Goal: Communication & Community: Answer question/provide support

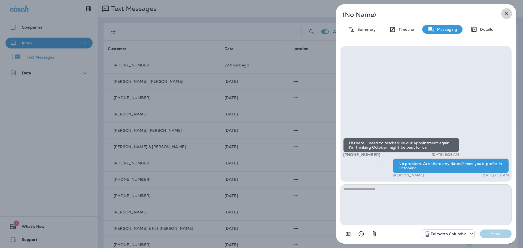
click at [506, 13] on icon "button" at bounding box center [507, 14] width 4 height 4
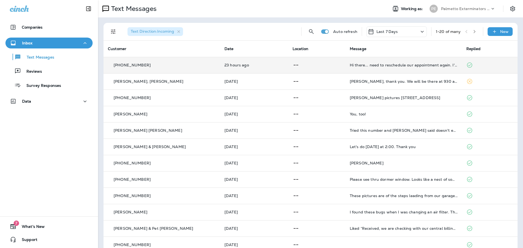
click at [304, 67] on p at bounding box center [317, 65] width 48 height 7
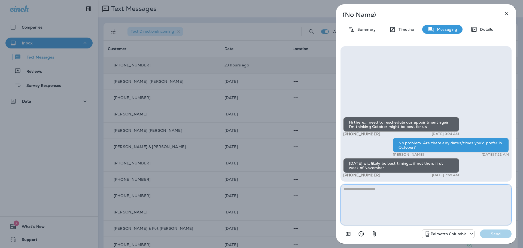
click at [384, 196] on textarea at bounding box center [425, 204] width 171 height 41
type textarea "*"
click at [357, 188] on textarea "**********" at bounding box center [425, 204] width 171 height 41
click at [407, 189] on textarea "**********" at bounding box center [425, 204] width 171 height 41
type textarea "**********"
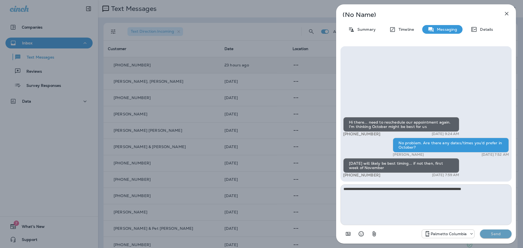
click at [485, 235] on p "Send" at bounding box center [495, 234] width 23 height 5
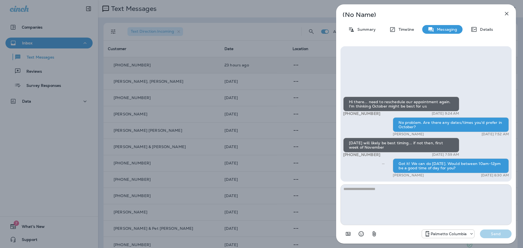
click at [506, 13] on icon "button" at bounding box center [507, 14] width 4 height 4
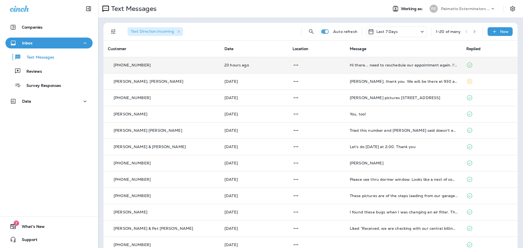
click at [293, 65] on p at bounding box center [317, 65] width 48 height 7
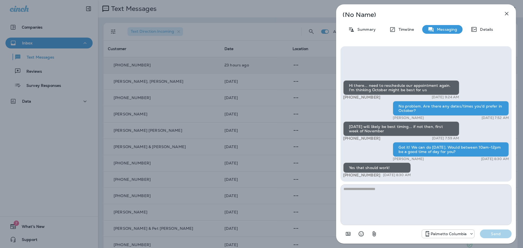
click at [391, 198] on textarea at bounding box center [425, 204] width 171 height 41
type textarea "**********"
click at [492, 236] on button "Send" at bounding box center [496, 234] width 32 height 9
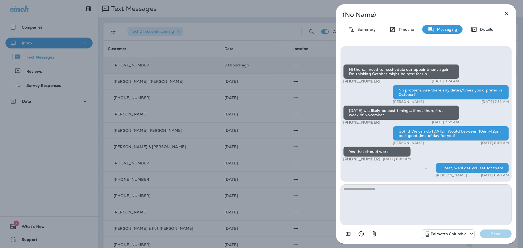
click at [505, 12] on icon "button" at bounding box center [507, 14] width 4 height 4
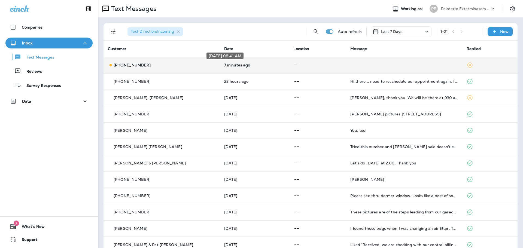
click at [239, 65] on p "7 minutes ago" at bounding box center [254, 65] width 61 height 4
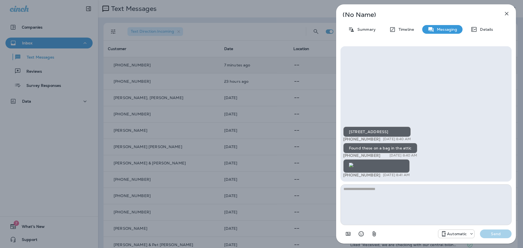
scroll to position [0, 0]
click at [374, 192] on textarea at bounding box center [425, 204] width 171 height 41
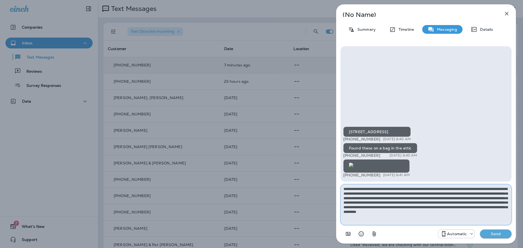
click at [353, 216] on textarea "**********" at bounding box center [425, 204] width 171 height 41
click at [465, 218] on textarea "**********" at bounding box center [425, 204] width 171 height 41
click at [459, 217] on textarea "**********" at bounding box center [425, 204] width 171 height 41
type textarea "**********"
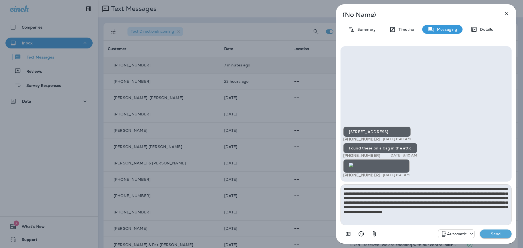
click at [493, 231] on button "Send" at bounding box center [496, 234] width 32 height 9
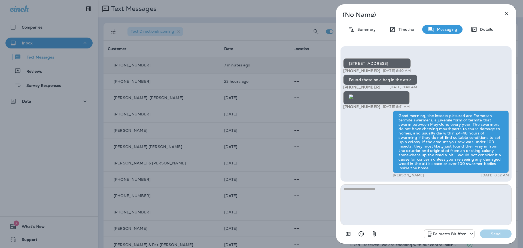
click at [507, 12] on icon "button" at bounding box center [506, 13] width 7 height 7
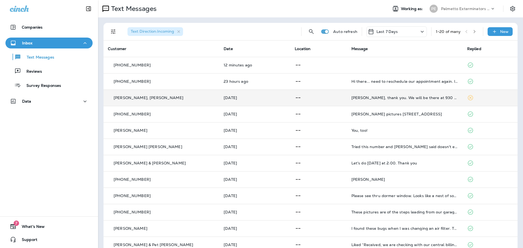
click at [322, 101] on p at bounding box center [319, 98] width 48 height 7
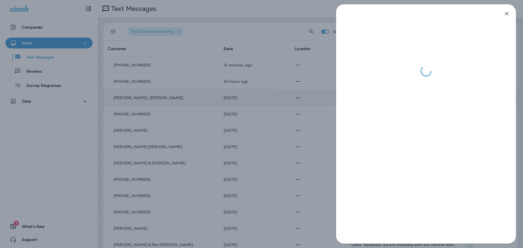
click at [505, 14] on icon "button" at bounding box center [506, 13] width 7 height 7
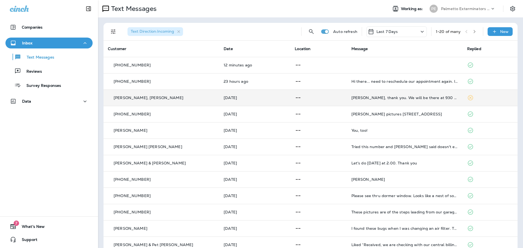
click at [314, 97] on p at bounding box center [319, 98] width 48 height 7
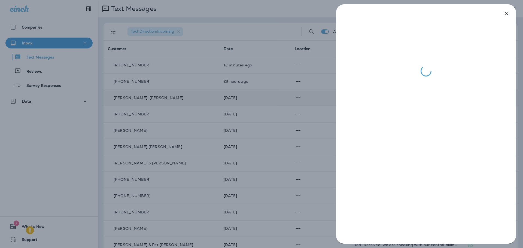
click at [507, 13] on icon "button" at bounding box center [507, 14] width 4 height 4
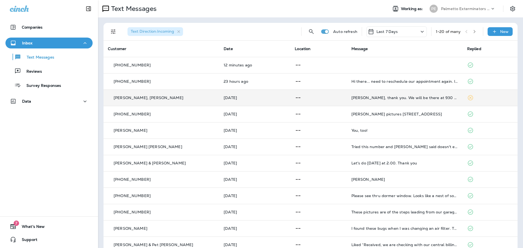
click at [325, 102] on td at bounding box center [318, 98] width 56 height 16
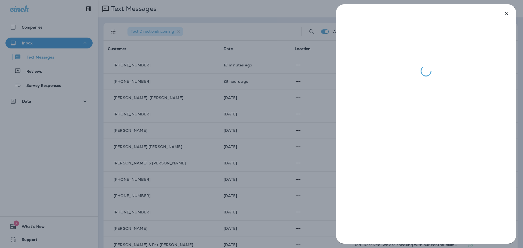
click at [507, 15] on icon "button" at bounding box center [506, 13] width 7 height 7
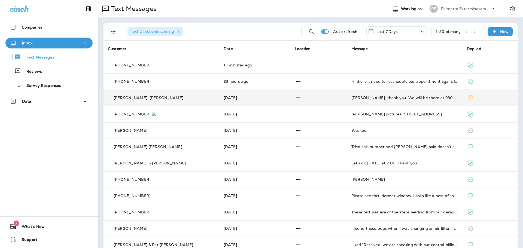
click at [307, 95] on p at bounding box center [319, 98] width 48 height 7
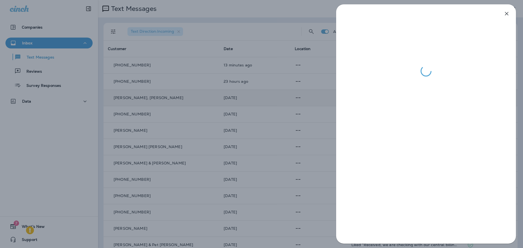
click at [508, 14] on icon "button" at bounding box center [506, 13] width 7 height 7
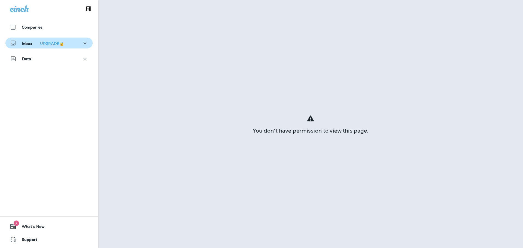
click at [82, 41] on icon "button" at bounding box center [85, 43] width 7 height 7
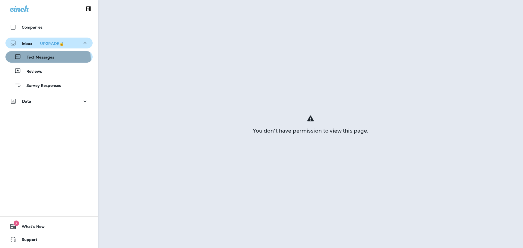
click at [45, 59] on p "Text Messages" at bounding box center [37, 57] width 33 height 5
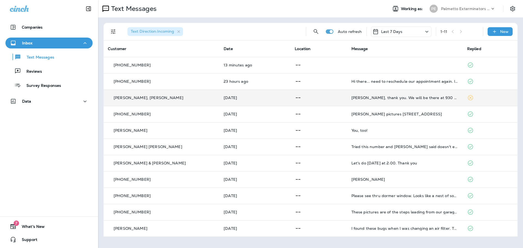
click at [312, 99] on p at bounding box center [319, 98] width 48 height 7
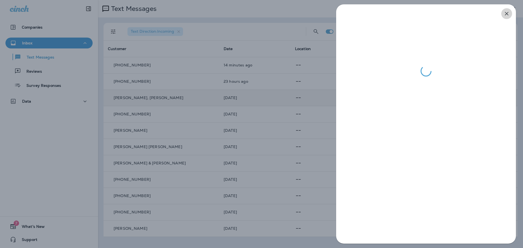
click at [506, 15] on icon "button" at bounding box center [506, 13] width 7 height 7
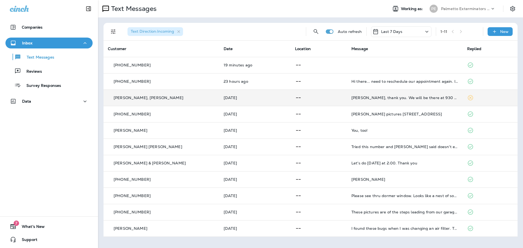
click at [304, 100] on p at bounding box center [319, 98] width 48 height 7
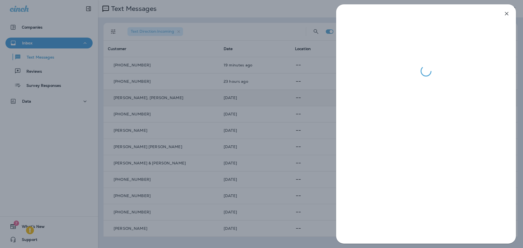
click at [506, 14] on icon "button" at bounding box center [507, 14] width 4 height 4
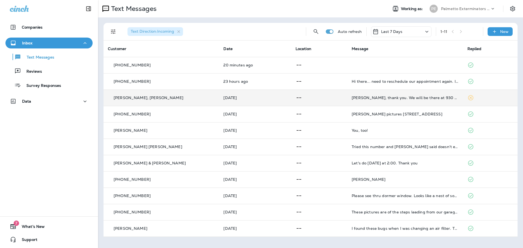
click at [324, 98] on p at bounding box center [320, 98] width 48 height 7
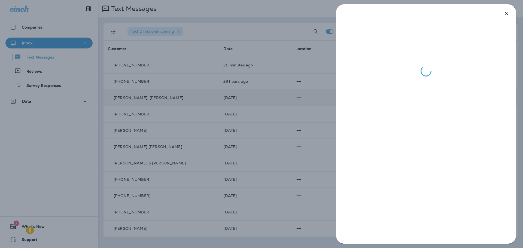
click at [505, 14] on icon "button" at bounding box center [506, 13] width 7 height 7
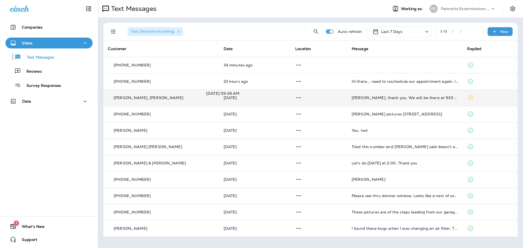
click at [273, 96] on p "[DATE]" at bounding box center [255, 98] width 63 height 4
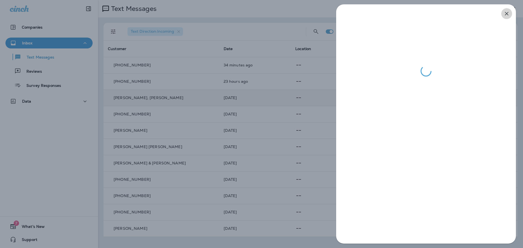
click at [505, 15] on icon "button" at bounding box center [507, 14] width 4 height 4
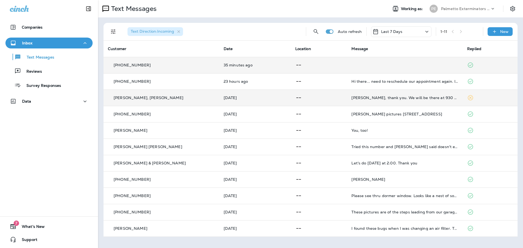
click at [322, 68] on p at bounding box center [319, 65] width 48 height 7
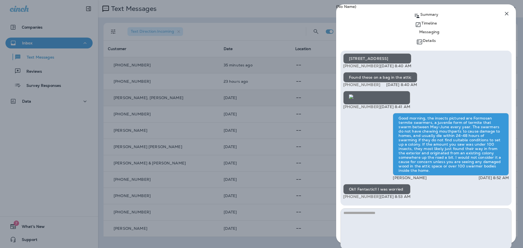
click at [507, 12] on icon "button" at bounding box center [506, 13] width 7 height 7
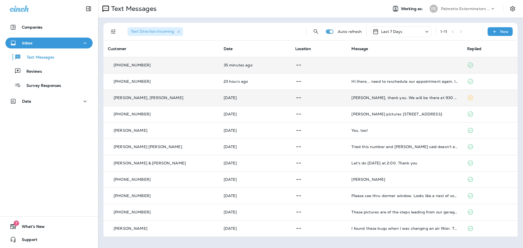
click at [333, 62] on p at bounding box center [319, 65] width 48 height 7
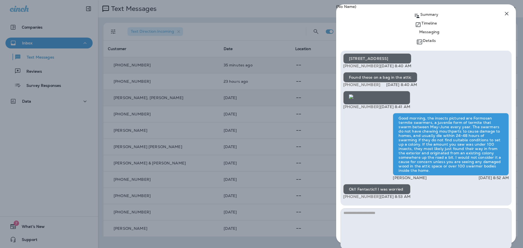
click at [374, 208] on textarea at bounding box center [425, 228] width 171 height 41
type textarea "**********"
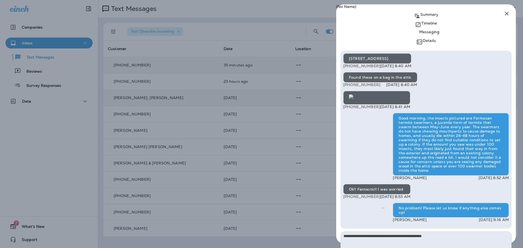
click at [505, 17] on icon "button" at bounding box center [506, 13] width 7 height 7
